Goal: Task Accomplishment & Management: Manage account settings

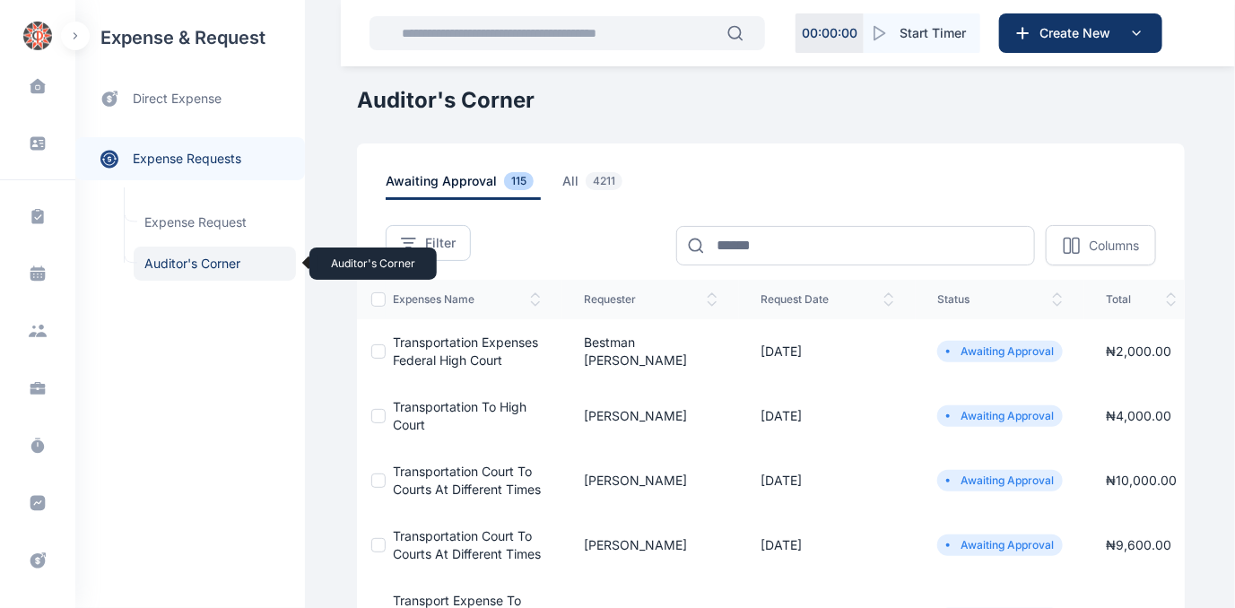
click at [189, 265] on span "Auditor's Corner Auditor's Corner" at bounding box center [215, 264] width 162 height 34
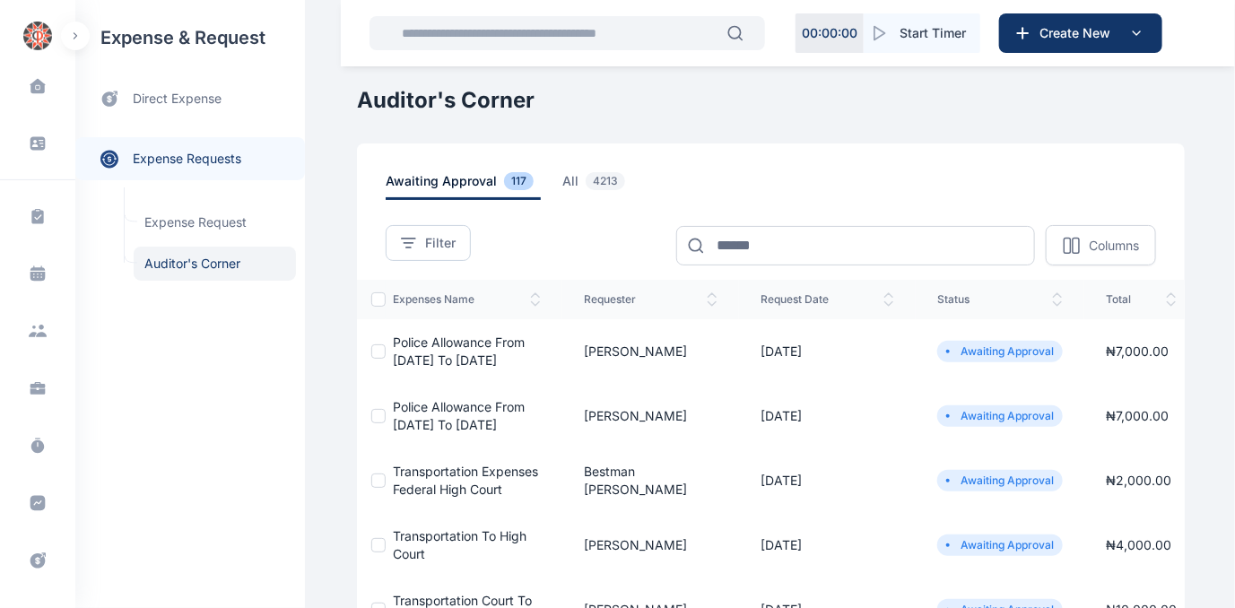
click at [418, 429] on span "Police allowance from [DATE] to [DATE]" at bounding box center [459, 415] width 132 height 33
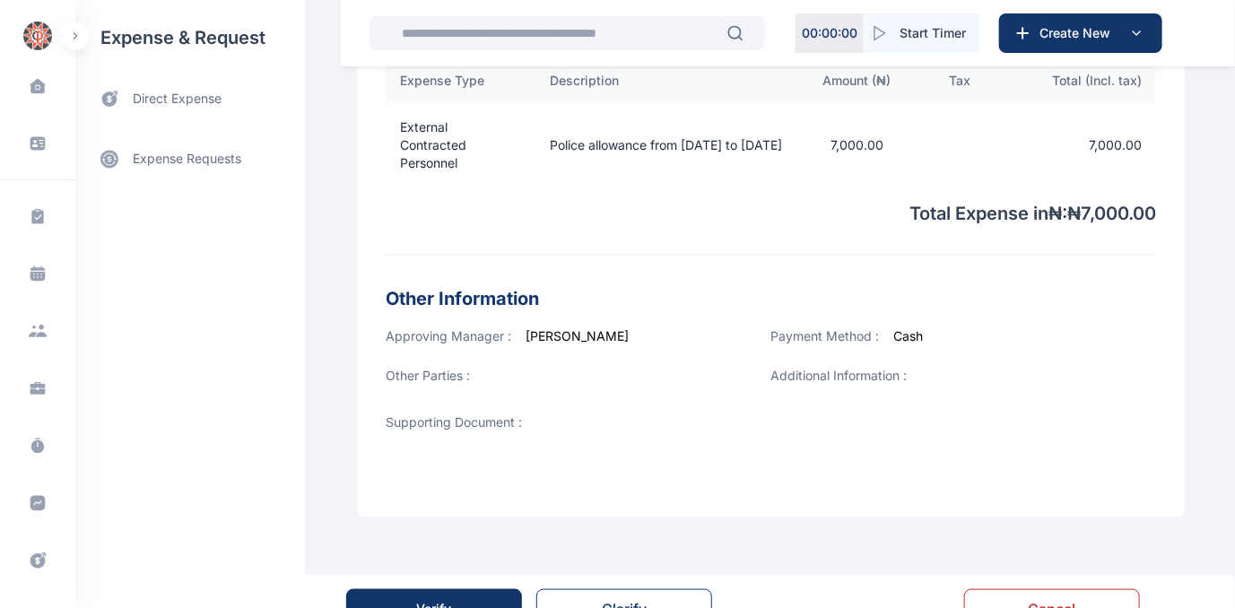
scroll to position [635, 0]
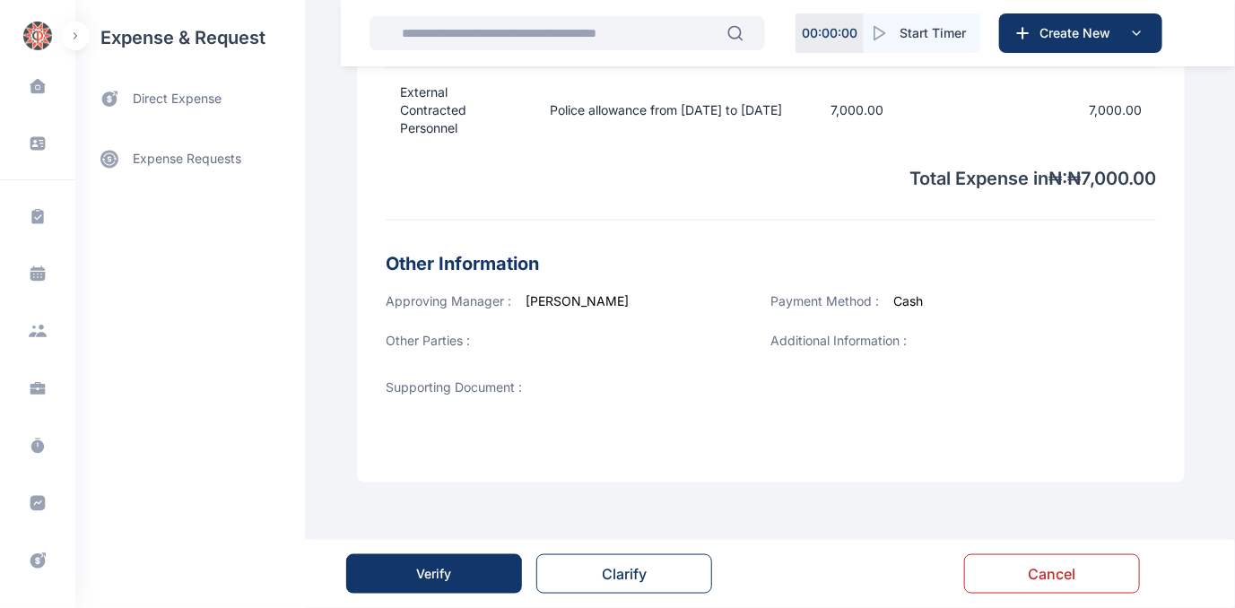
click at [417, 576] on div "Verify" at bounding box center [434, 574] width 35 height 18
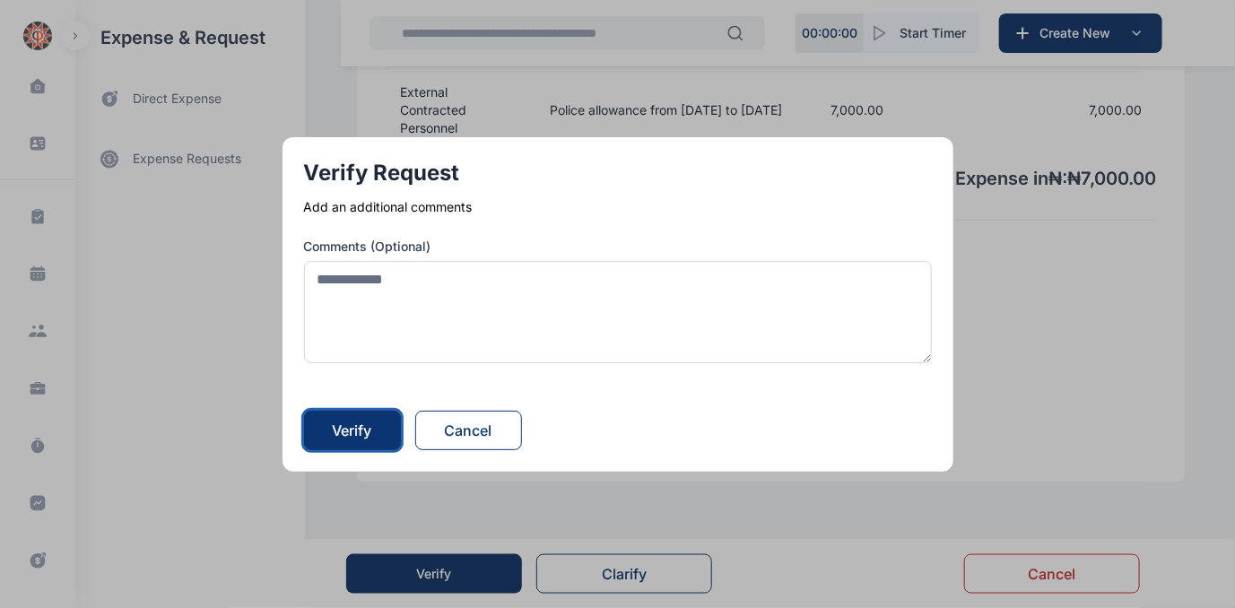
click at [368, 432] on div "Verify" at bounding box center [352, 431] width 39 height 22
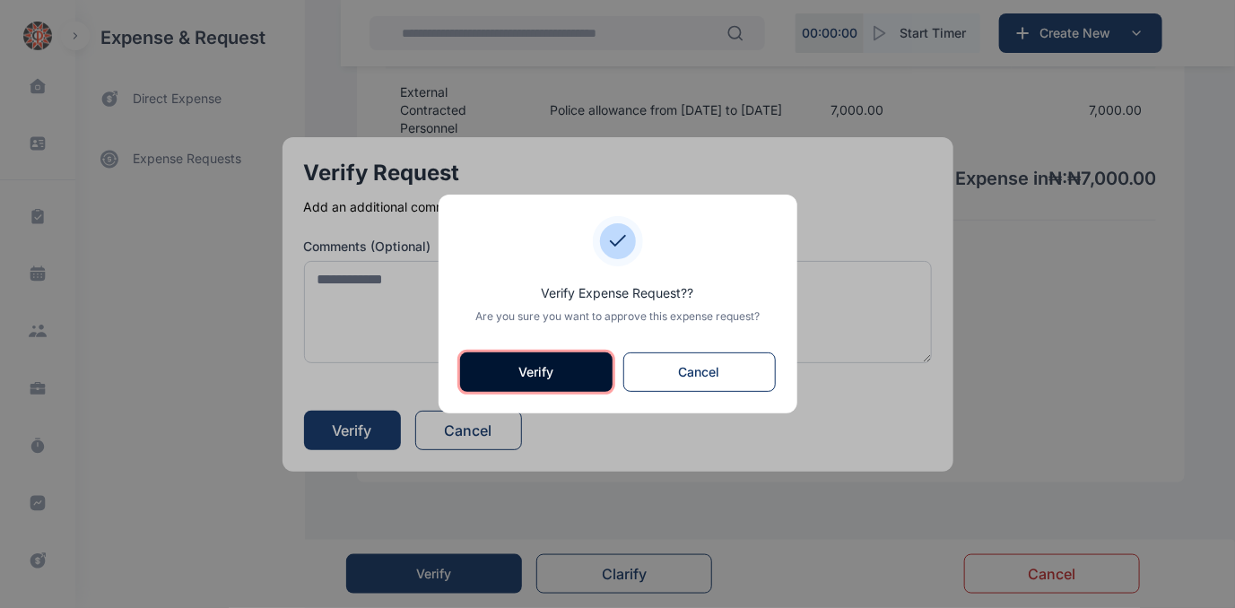
click at [526, 369] on button "Verify" at bounding box center [536, 371] width 152 height 39
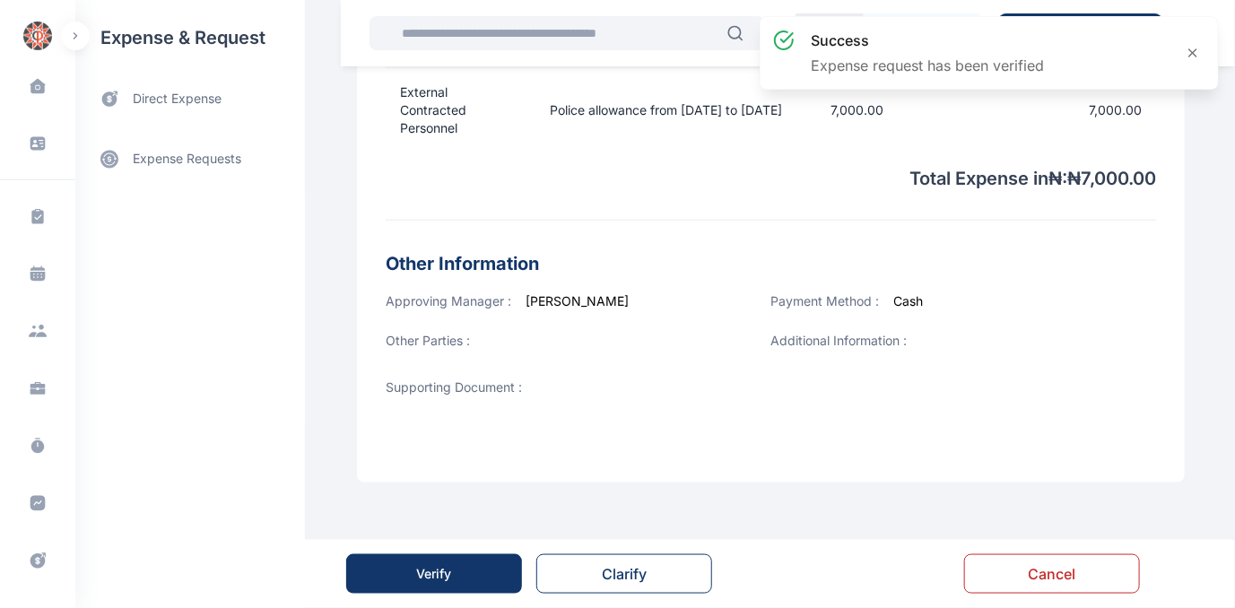
scroll to position [0, 0]
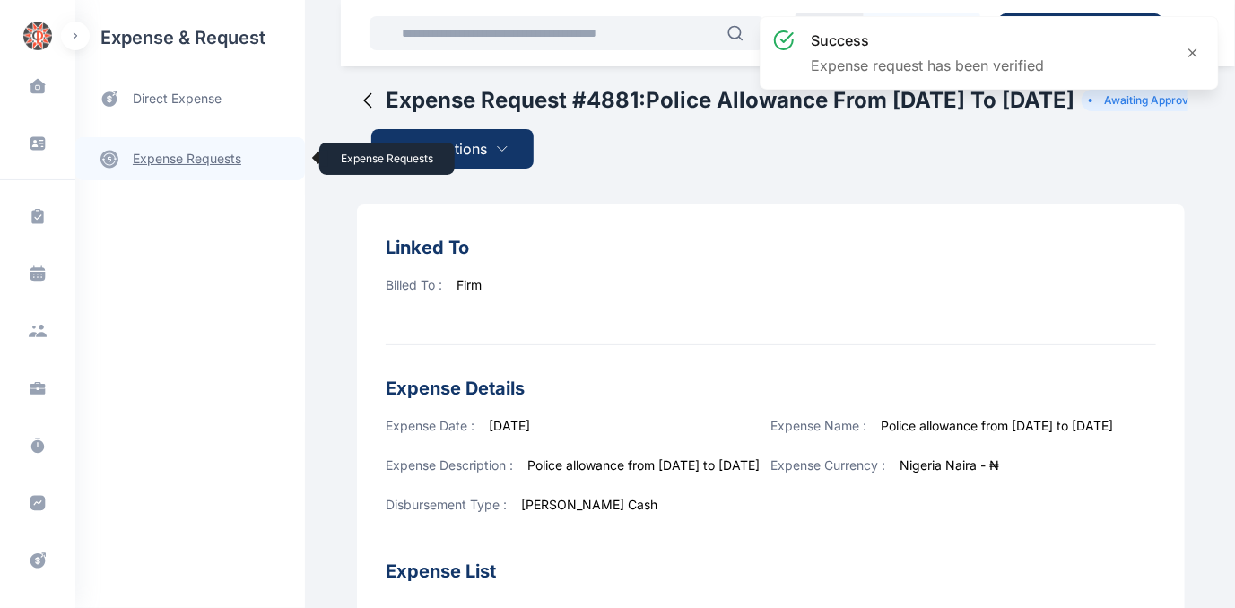
click at [186, 156] on link "expense requests expense requests" at bounding box center [190, 158] width 230 height 43
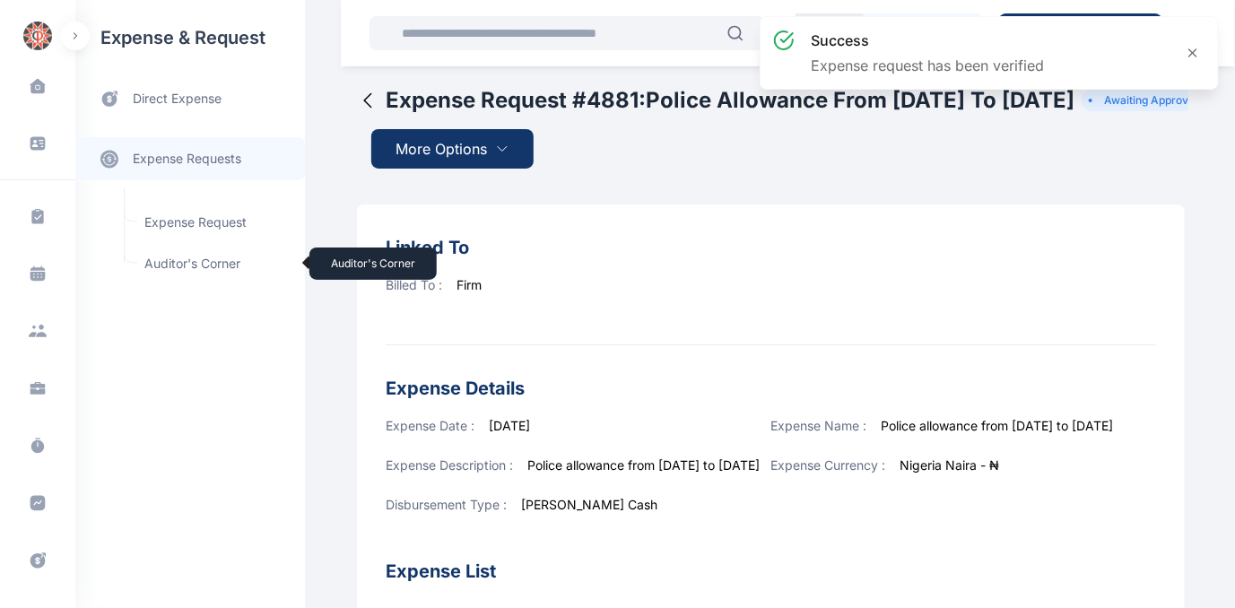
click at [181, 261] on span "Auditor's Corner Auditor's Corner" at bounding box center [215, 264] width 162 height 34
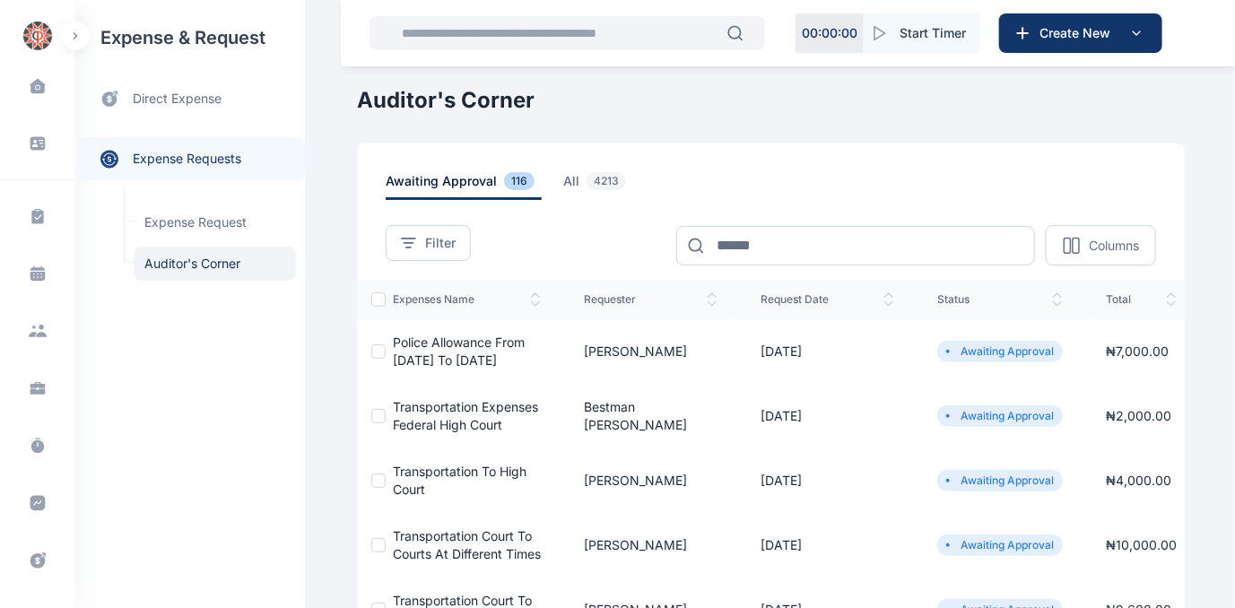
click at [416, 338] on span "Police allowance from [DATE] to [DATE]" at bounding box center [459, 350] width 132 height 33
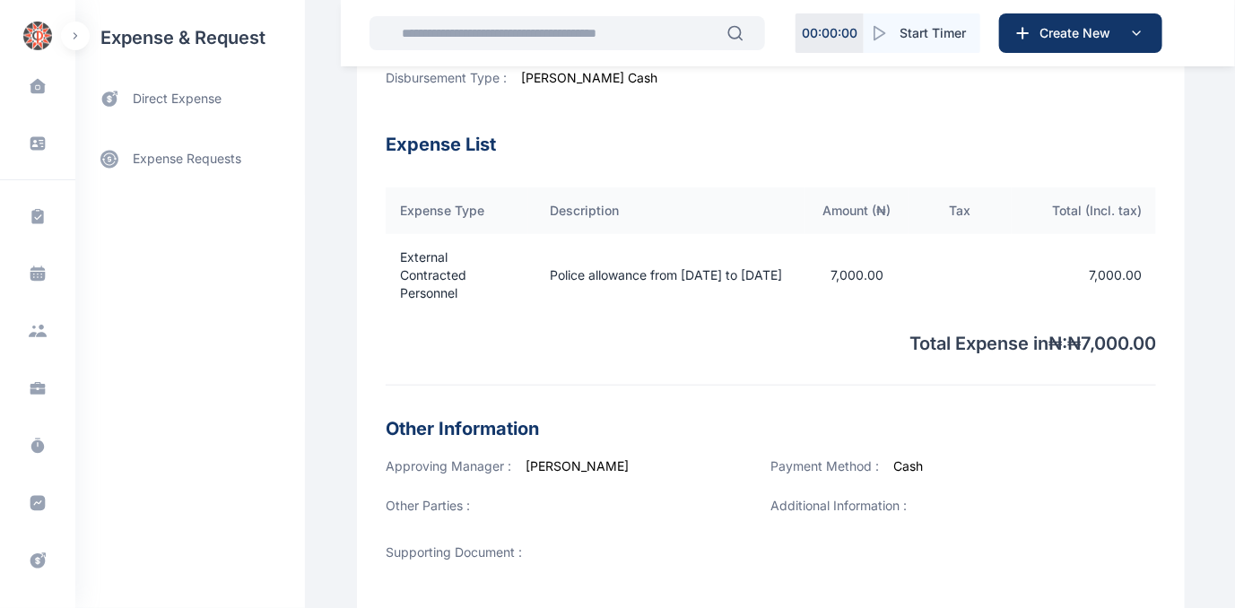
scroll to position [635, 0]
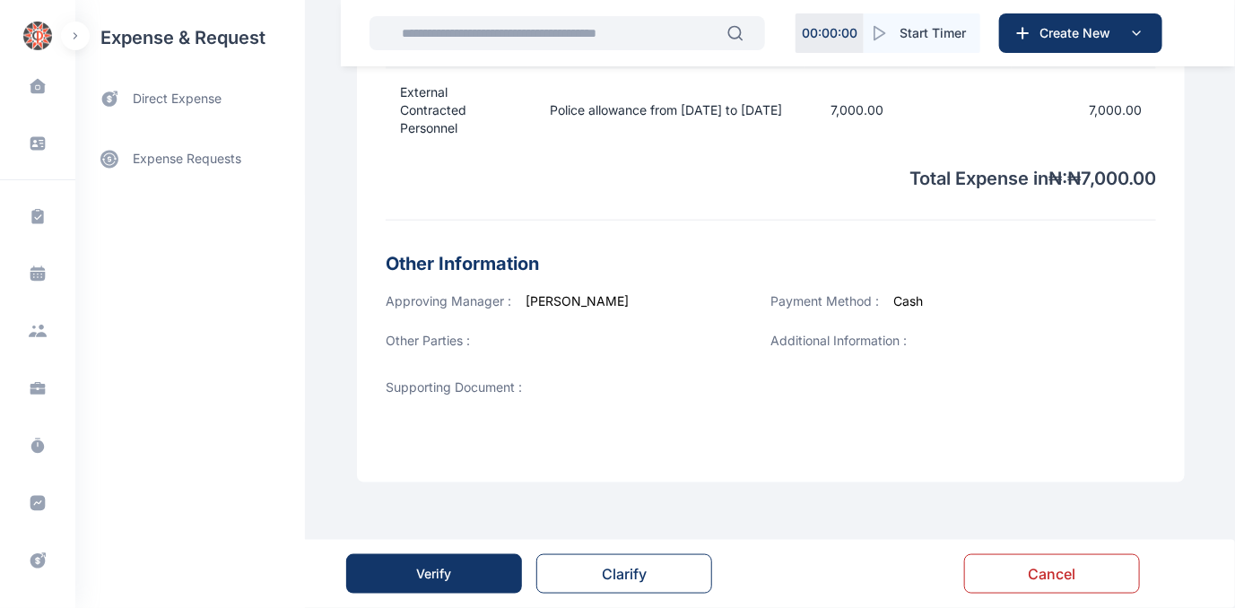
click at [1221, 521] on div "00 : 00 : 00 Start Timer Create New Dashboard dashboard Conflict-Check conflict…" at bounding box center [617, 8] width 1235 height 1200
click at [434, 571] on div "Verify" at bounding box center [434, 574] width 35 height 18
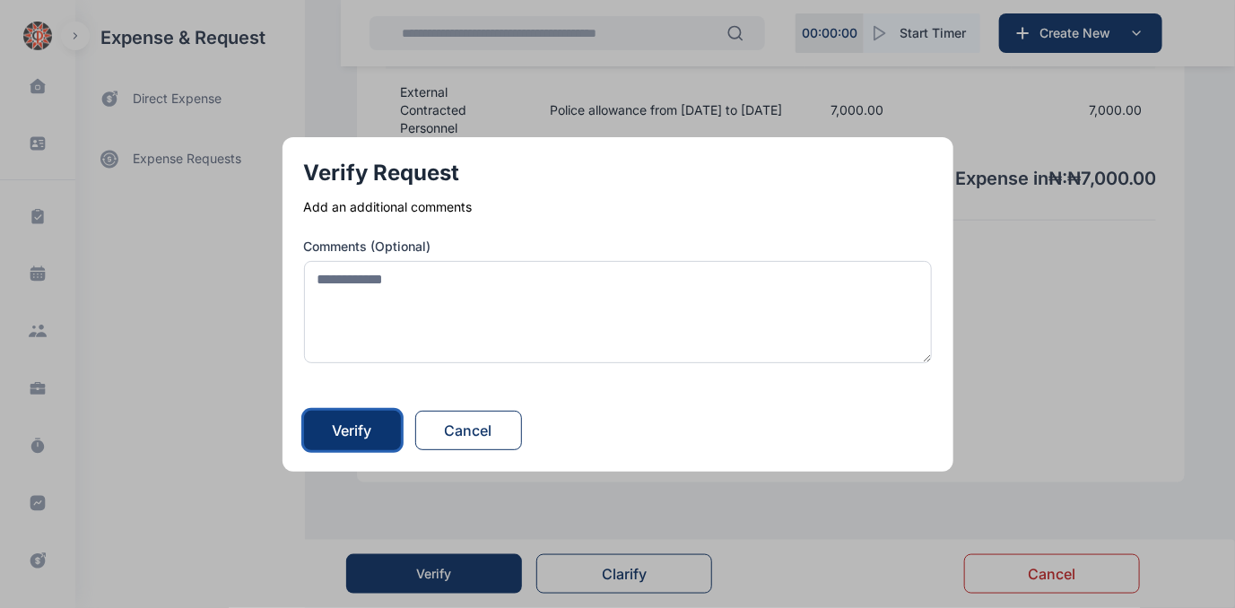
click at [363, 427] on div "Verify" at bounding box center [352, 431] width 39 height 22
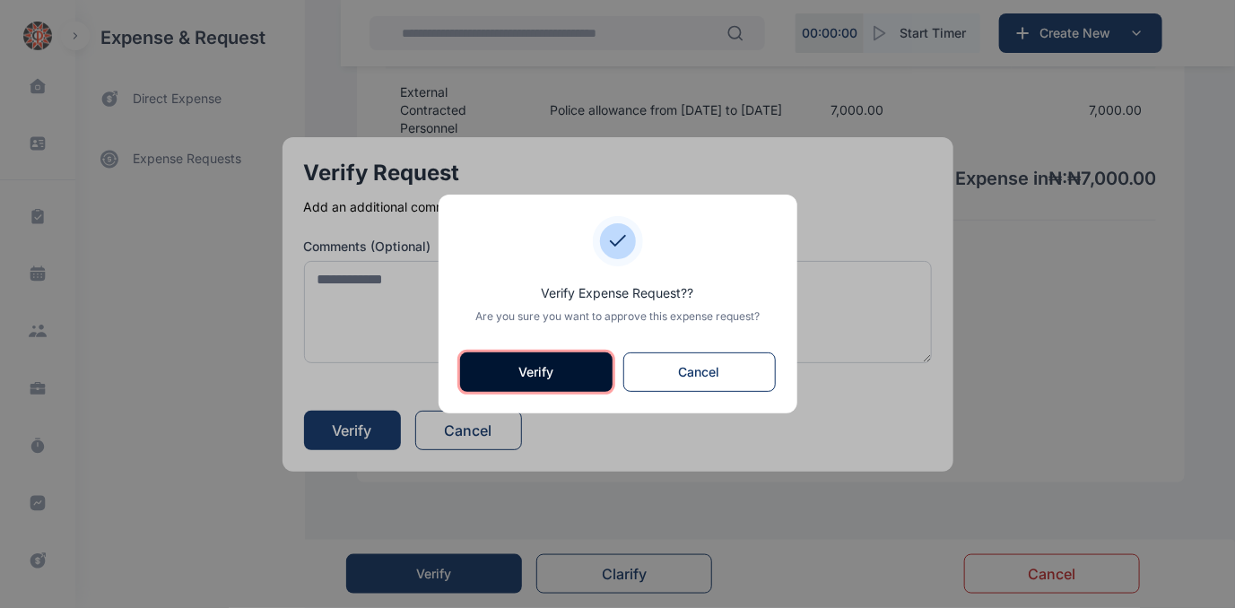
click at [537, 367] on button "Verify" at bounding box center [536, 371] width 152 height 39
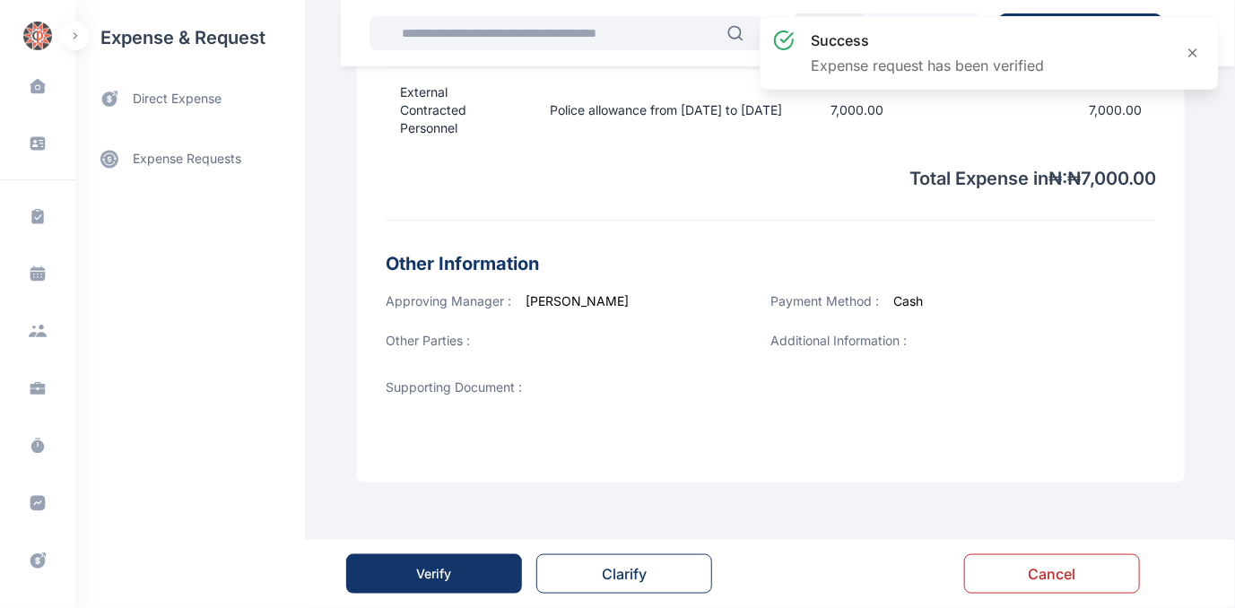
scroll to position [0, 0]
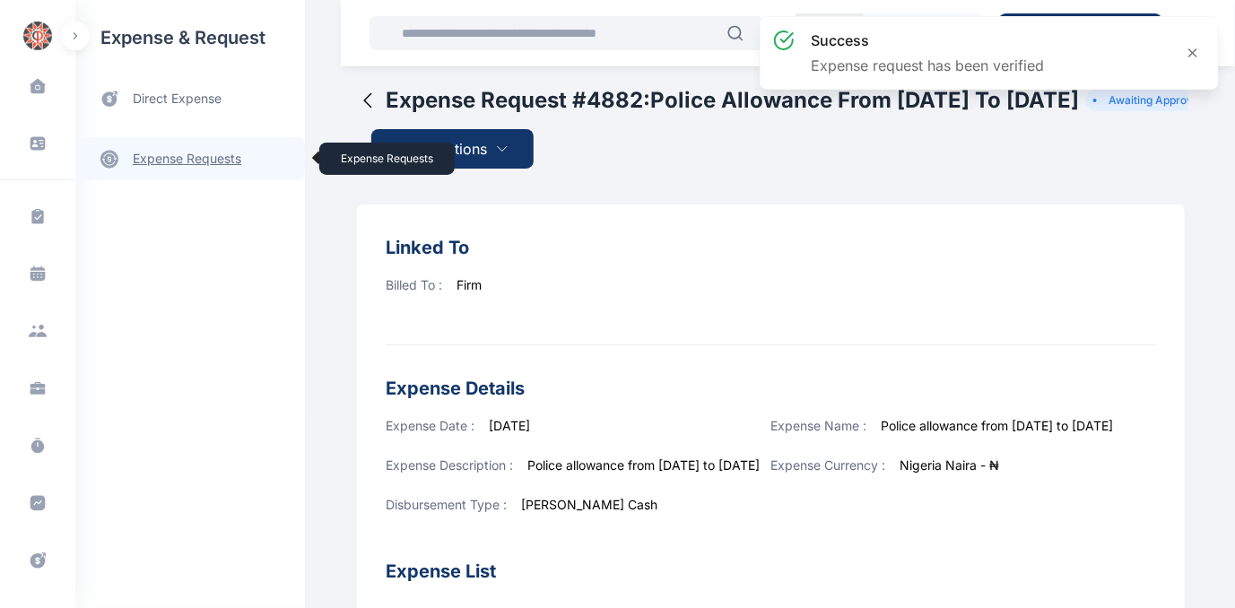
click at [165, 160] on link "expense requests expense requests" at bounding box center [190, 158] width 230 height 43
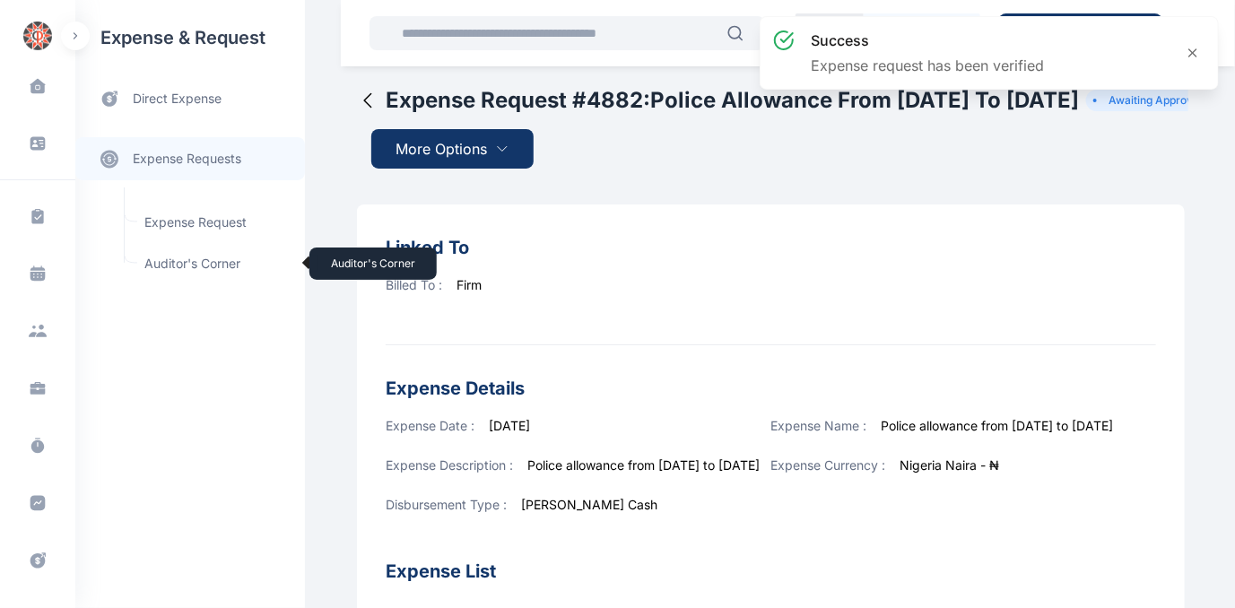
click at [177, 262] on span "Auditor's Corner Auditor's Corner" at bounding box center [215, 264] width 162 height 34
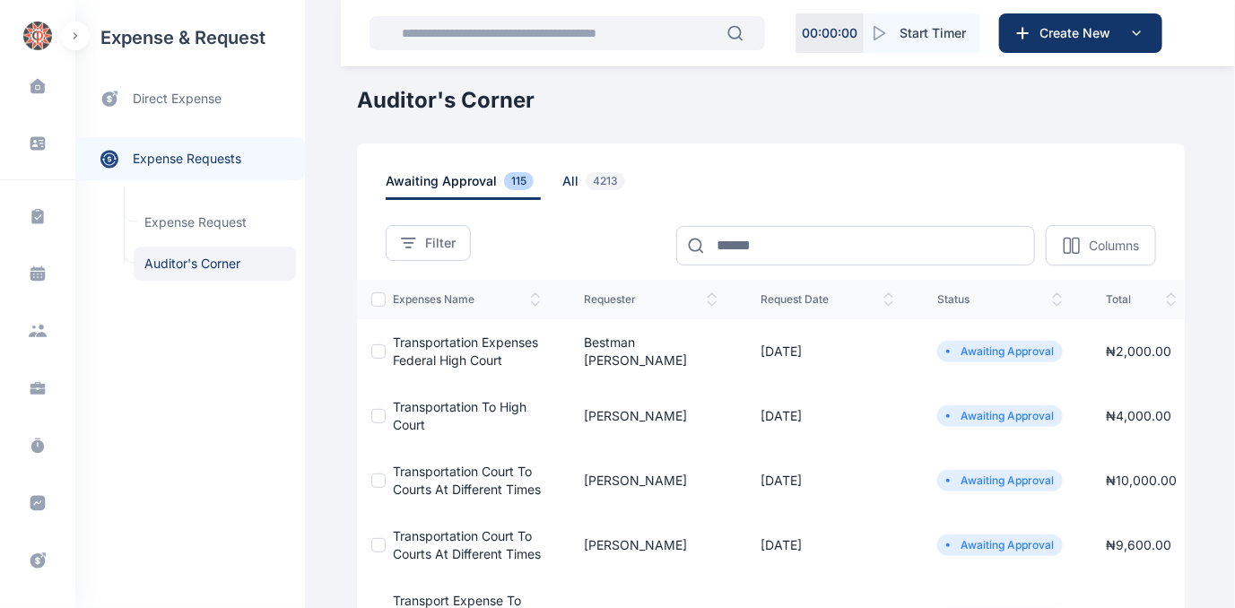
click at [562, 173] on span "all 4213" at bounding box center [597, 186] width 70 height 28
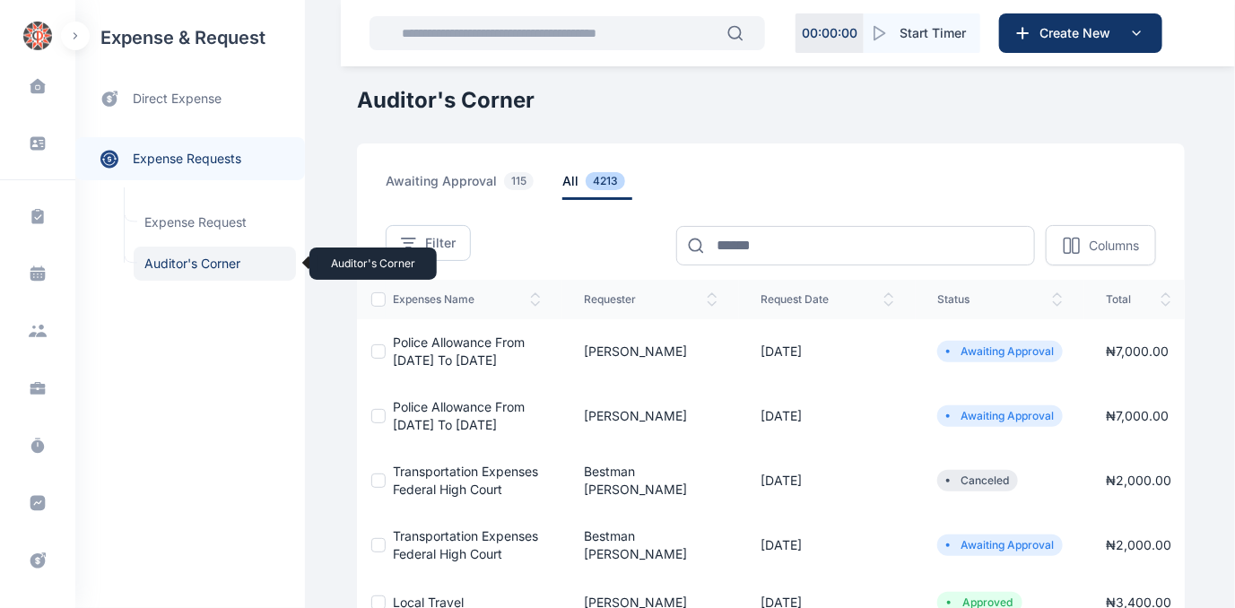
click at [181, 260] on span "Auditor's Corner Auditor's Corner" at bounding box center [215, 264] width 162 height 34
